Goal: Task Accomplishment & Management: Manage account settings

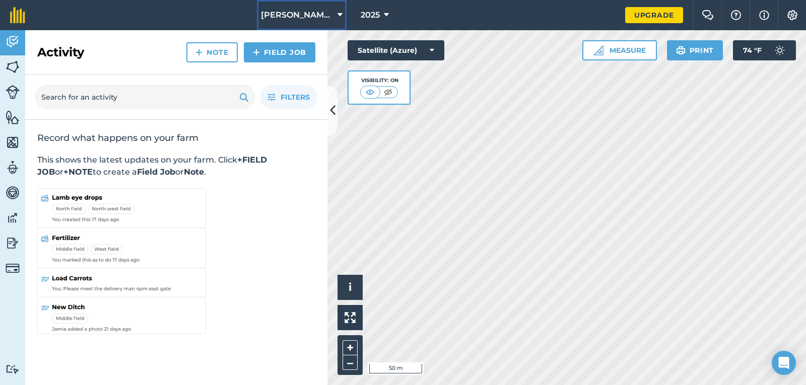
click at [337, 15] on icon at bounding box center [339, 15] width 5 height 12
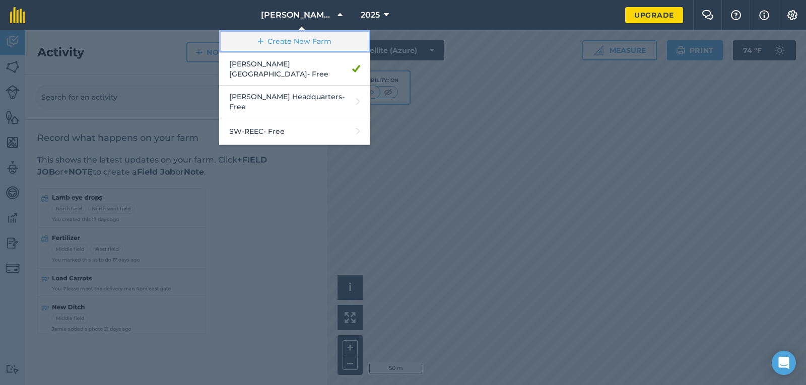
click at [321, 40] on link "Create New Farm" at bounding box center [294, 41] width 151 height 23
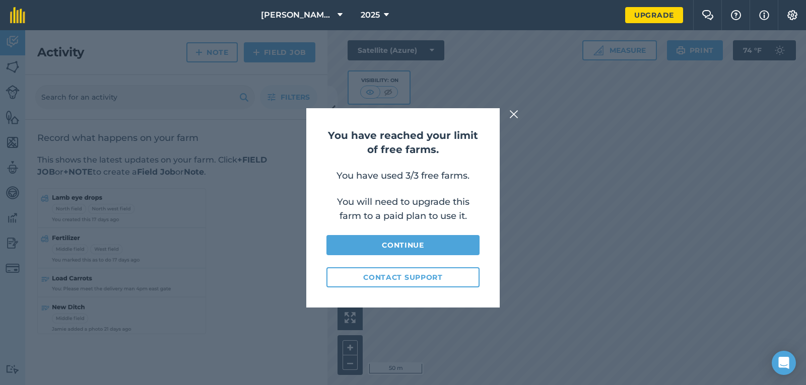
click at [517, 111] on img at bounding box center [513, 114] width 9 height 12
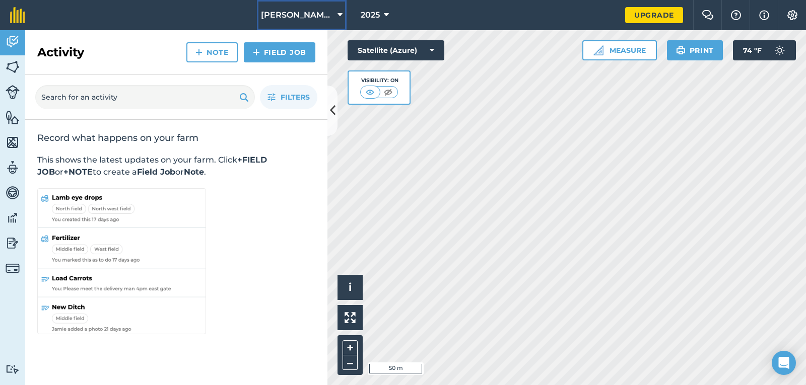
click at [337, 19] on icon at bounding box center [339, 15] width 5 height 12
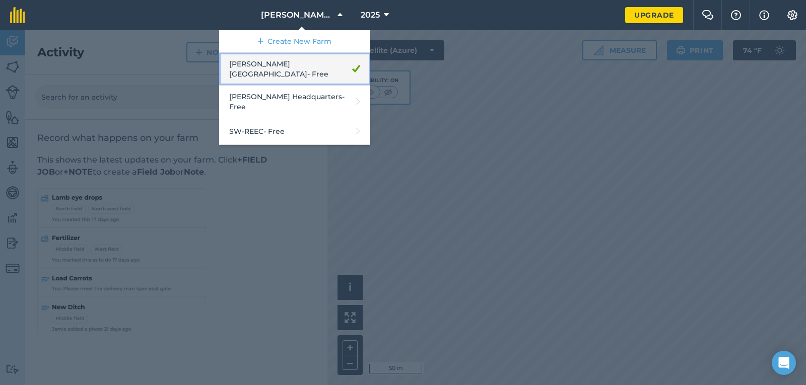
drag, startPoint x: 349, startPoint y: 66, endPoint x: 324, endPoint y: 58, distance: 26.0
click at [324, 58] on link "[PERSON_NAME] Farm - Free" at bounding box center [294, 69] width 151 height 33
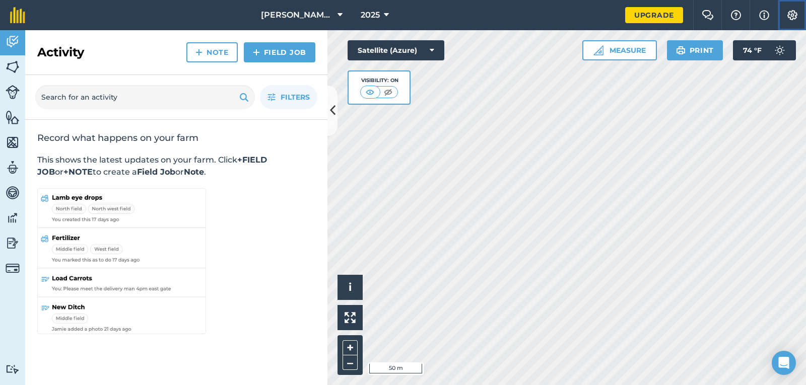
click at [787, 14] on img at bounding box center [792, 15] width 12 height 10
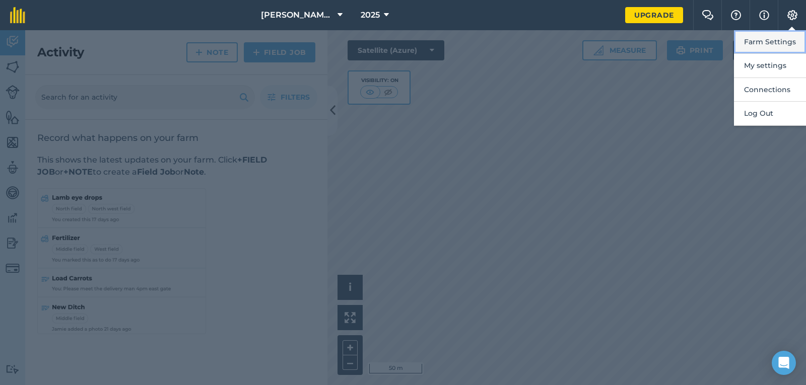
click at [772, 39] on button "Farm Settings" at bounding box center [770, 42] width 72 height 24
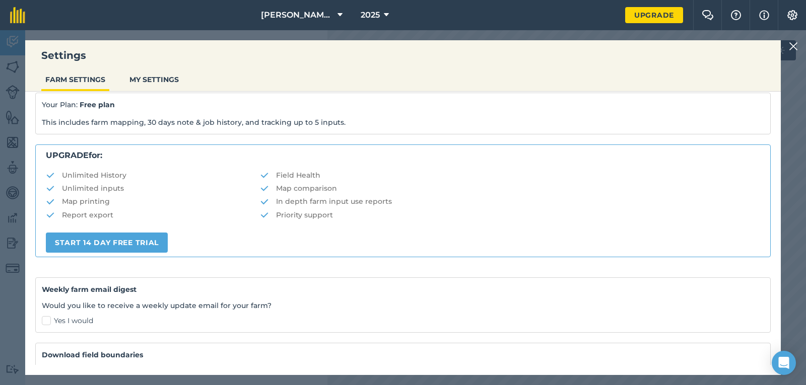
scroll to position [200, 0]
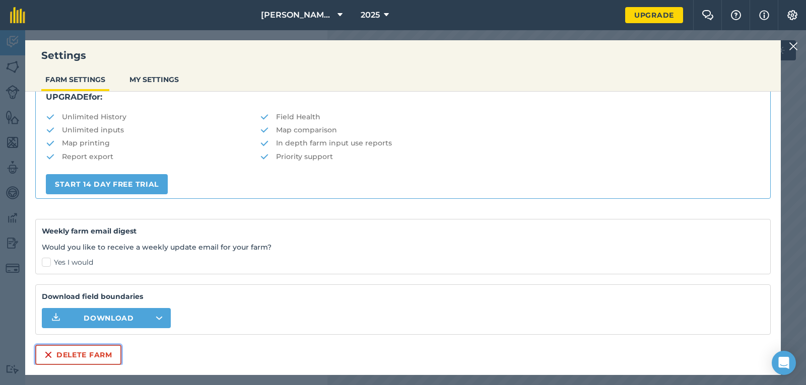
click at [74, 354] on button "Delete farm" at bounding box center [78, 355] width 86 height 20
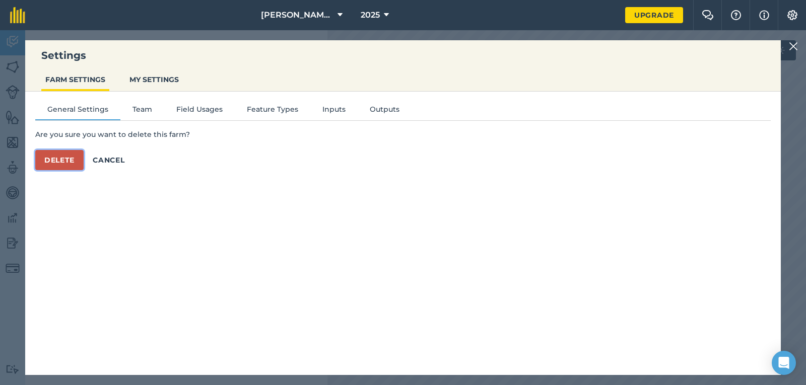
click at [64, 163] on button "Delete" at bounding box center [59, 160] width 48 height 20
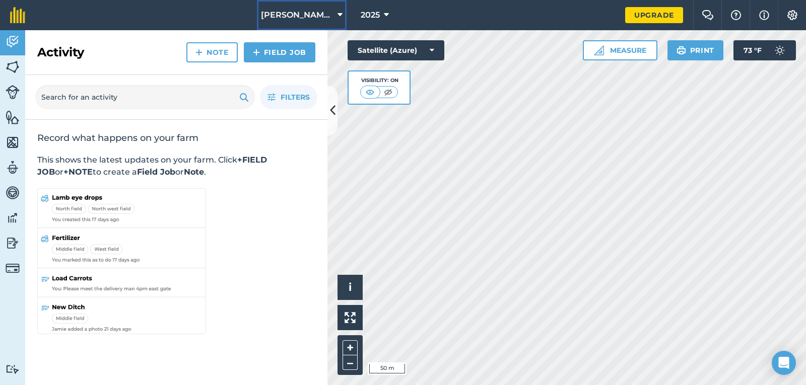
click at [335, 13] on button "[PERSON_NAME] Headquarters" at bounding box center [302, 15] width 90 height 30
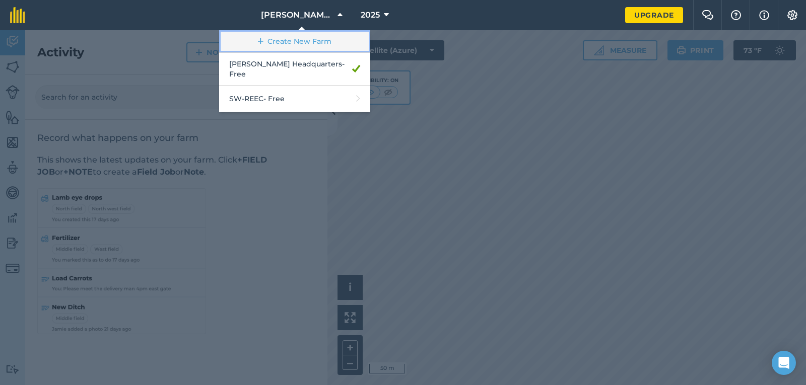
click at [324, 39] on link "Create New Farm" at bounding box center [294, 41] width 151 height 23
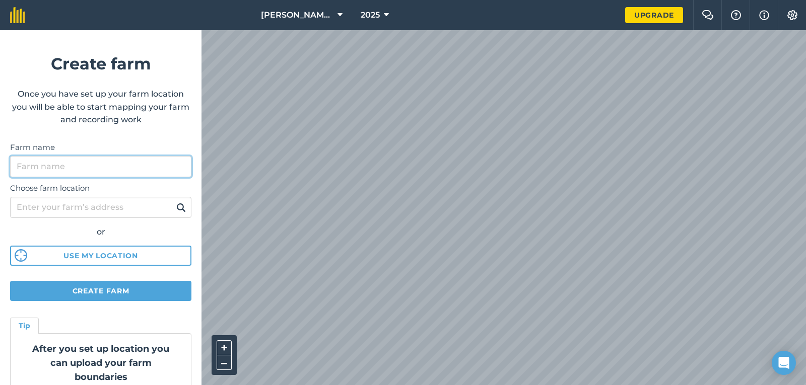
click at [86, 164] on input "Farm name" at bounding box center [100, 166] width 181 height 21
type input "[PERSON_NAME] Farm"
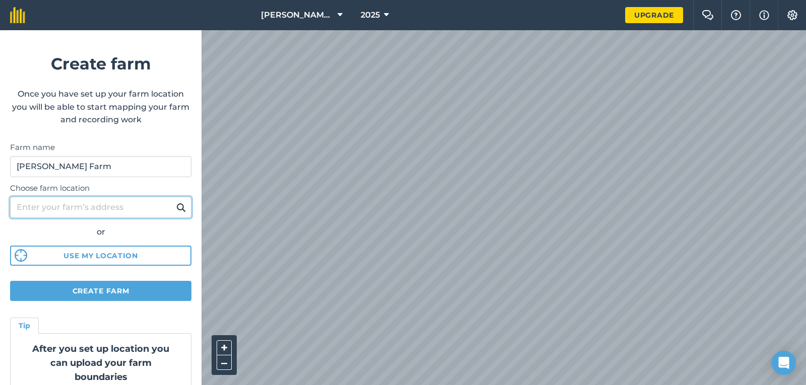
click at [71, 210] on input "Choose farm location" at bounding box center [100, 207] width 181 height 21
click at [173, 201] on button at bounding box center [181, 207] width 16 height 13
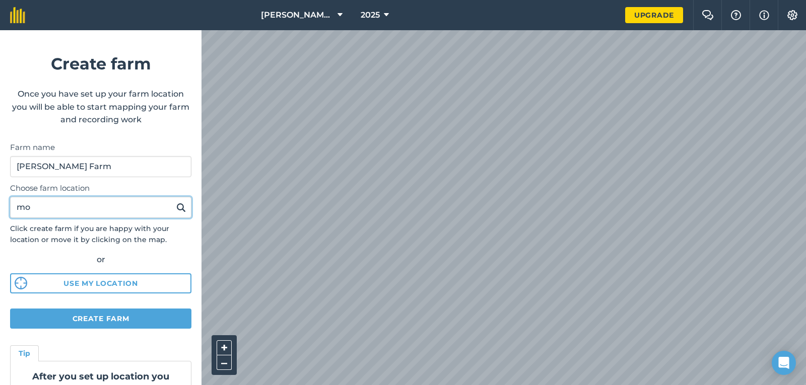
type input "m"
type input "11999 [PERSON_NAME] 1175, Mt. [GEOGRAPHIC_DATA][PERSON_NAME][GEOGRAPHIC_DATA]"
click at [173, 201] on button at bounding box center [181, 207] width 16 height 13
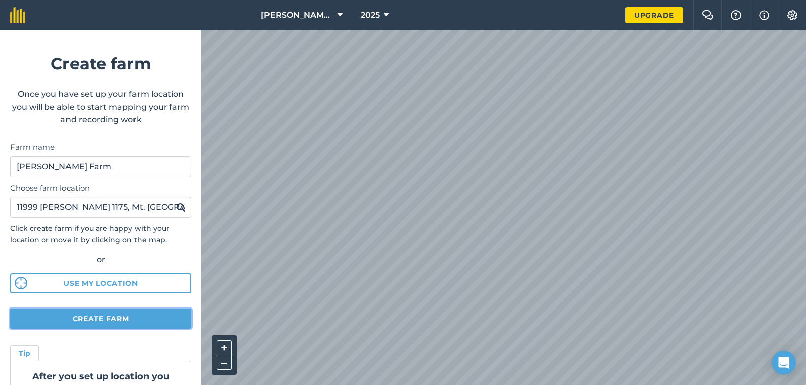
click at [143, 322] on button "Create farm" at bounding box center [100, 319] width 181 height 20
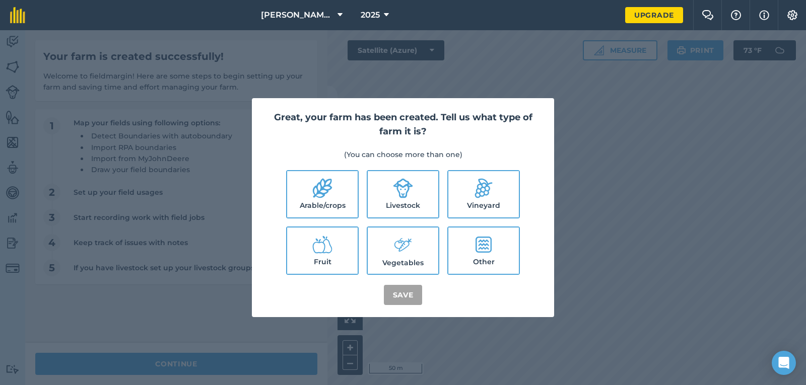
click at [409, 186] on icon at bounding box center [403, 189] width 20 height 20
checkbox input "true"
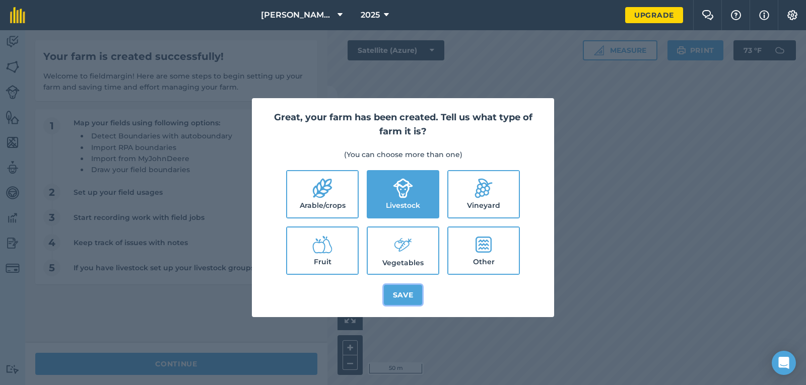
click at [403, 297] on button "Save" at bounding box center [403, 295] width 39 height 20
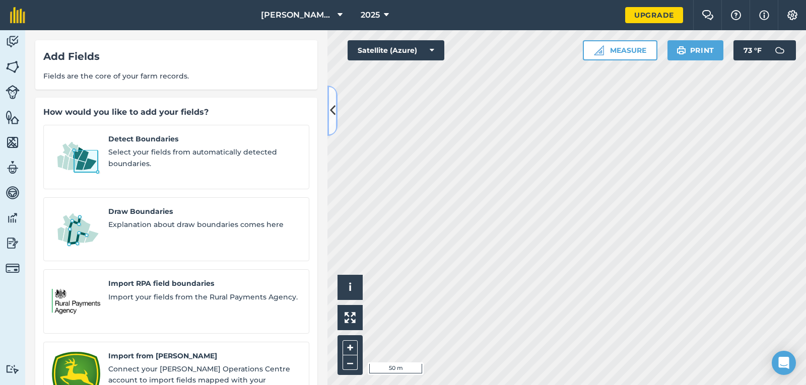
click at [328, 111] on button at bounding box center [332, 111] width 10 height 50
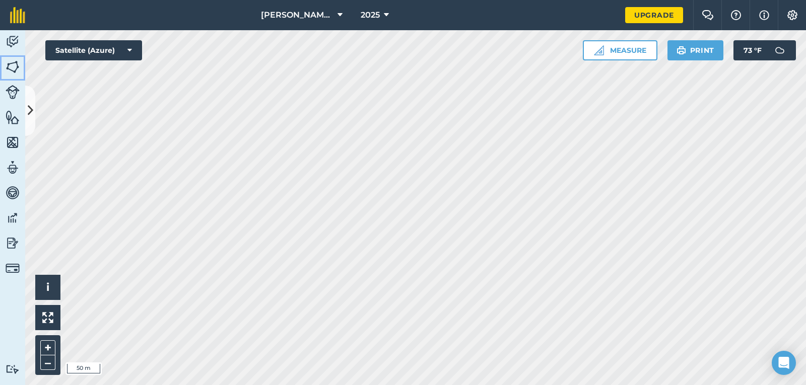
click at [14, 67] on img at bounding box center [13, 66] width 14 height 15
click at [12, 70] on img at bounding box center [13, 66] width 14 height 15
click at [31, 103] on icon at bounding box center [31, 111] width 6 height 18
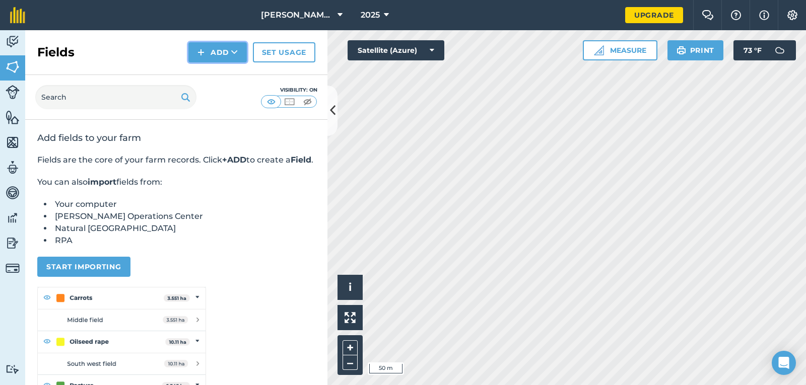
click at [216, 51] on button "Add" at bounding box center [217, 52] width 58 height 20
click at [214, 73] on link "Draw" at bounding box center [217, 75] width 55 height 22
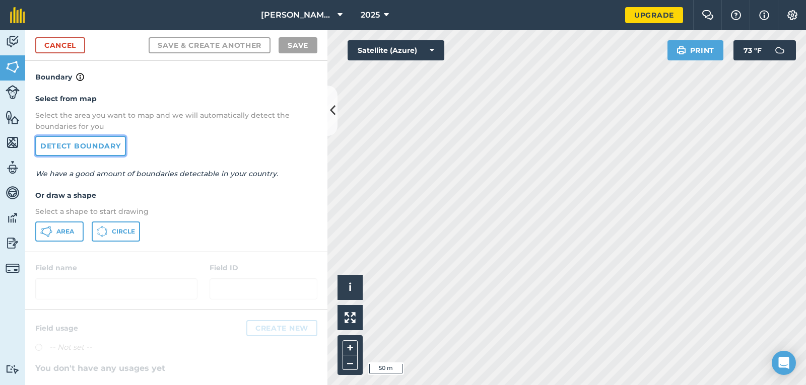
click at [105, 142] on link "Detect boundary" at bounding box center [80, 146] width 91 height 20
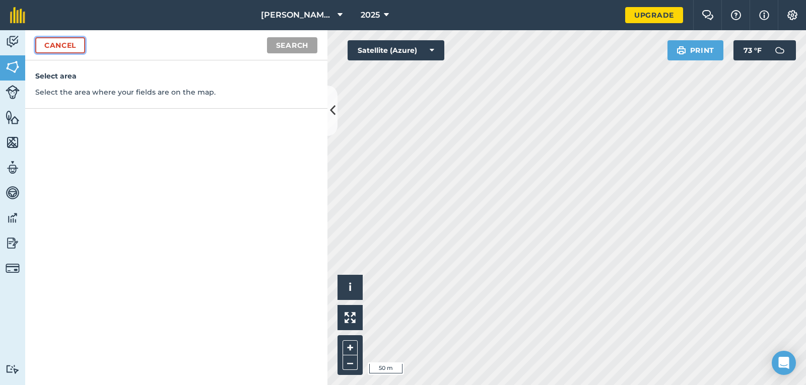
click at [59, 50] on link "Cancel" at bounding box center [60, 45] width 50 height 16
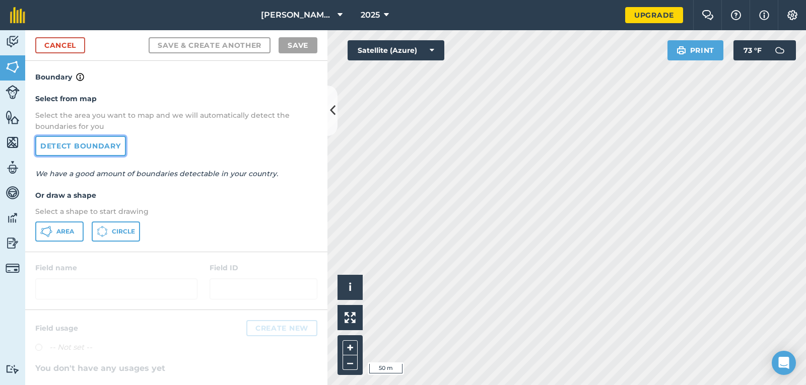
click at [99, 140] on link "Detect boundary" at bounding box center [80, 146] width 91 height 20
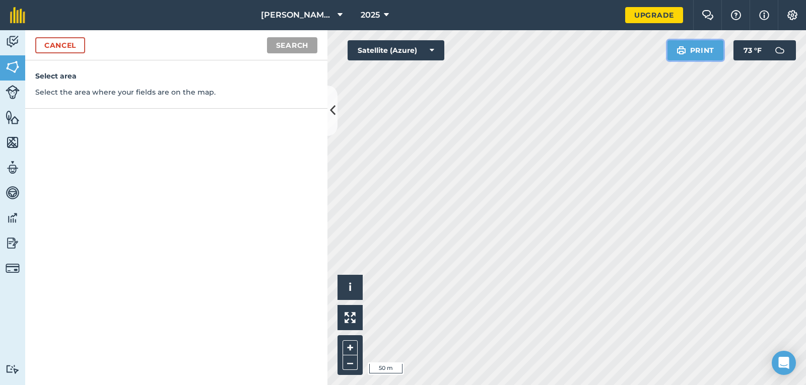
click at [670, 57] on button "Print" at bounding box center [695, 50] width 56 height 20
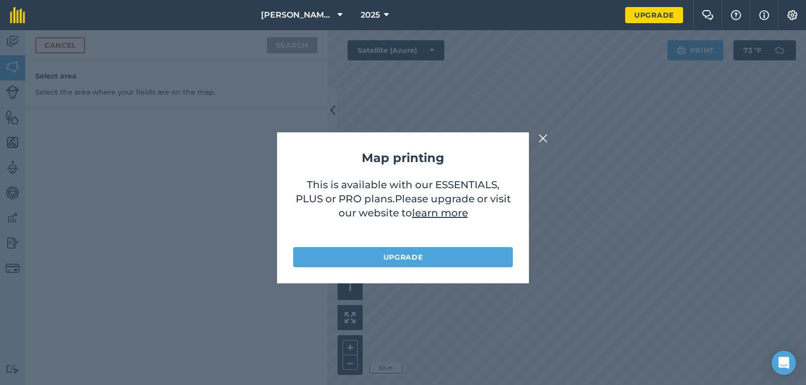
click at [540, 135] on img at bounding box center [542, 138] width 9 height 12
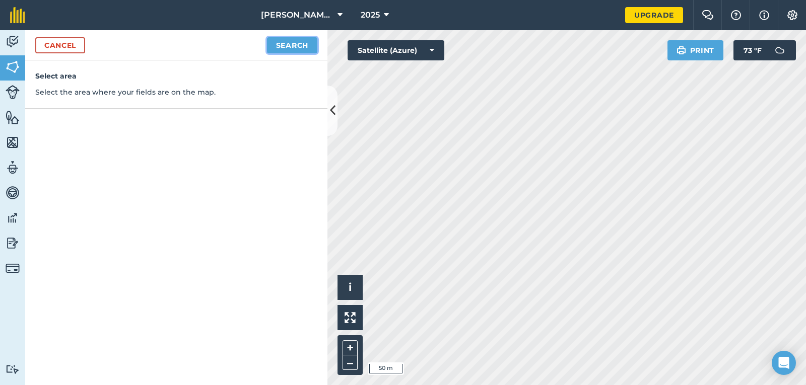
click at [303, 46] on button "Search" at bounding box center [292, 45] width 50 height 16
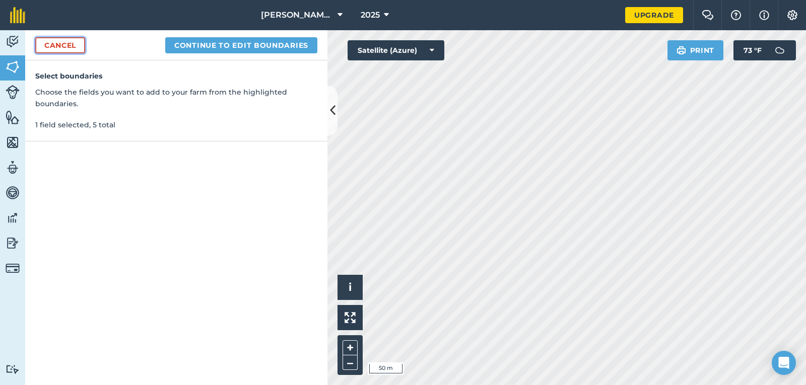
click at [61, 45] on link "Cancel" at bounding box center [60, 45] width 50 height 16
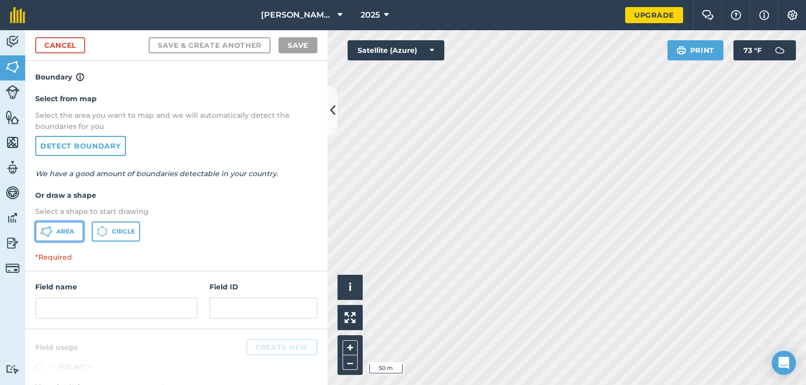
click at [73, 229] on span "Area" at bounding box center [65, 232] width 18 height 8
